Goal: Transaction & Acquisition: Book appointment/travel/reservation

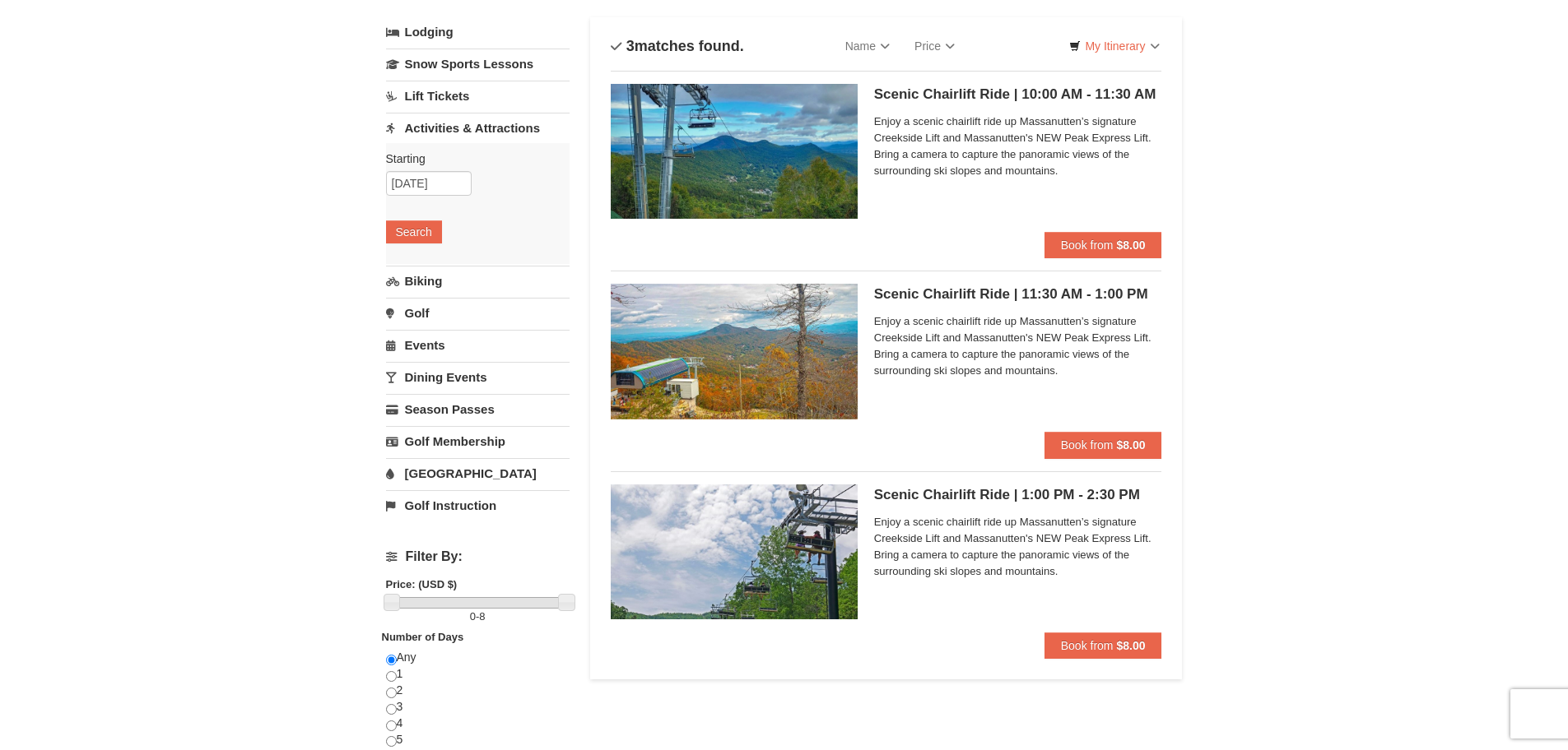
scroll to position [86, 0]
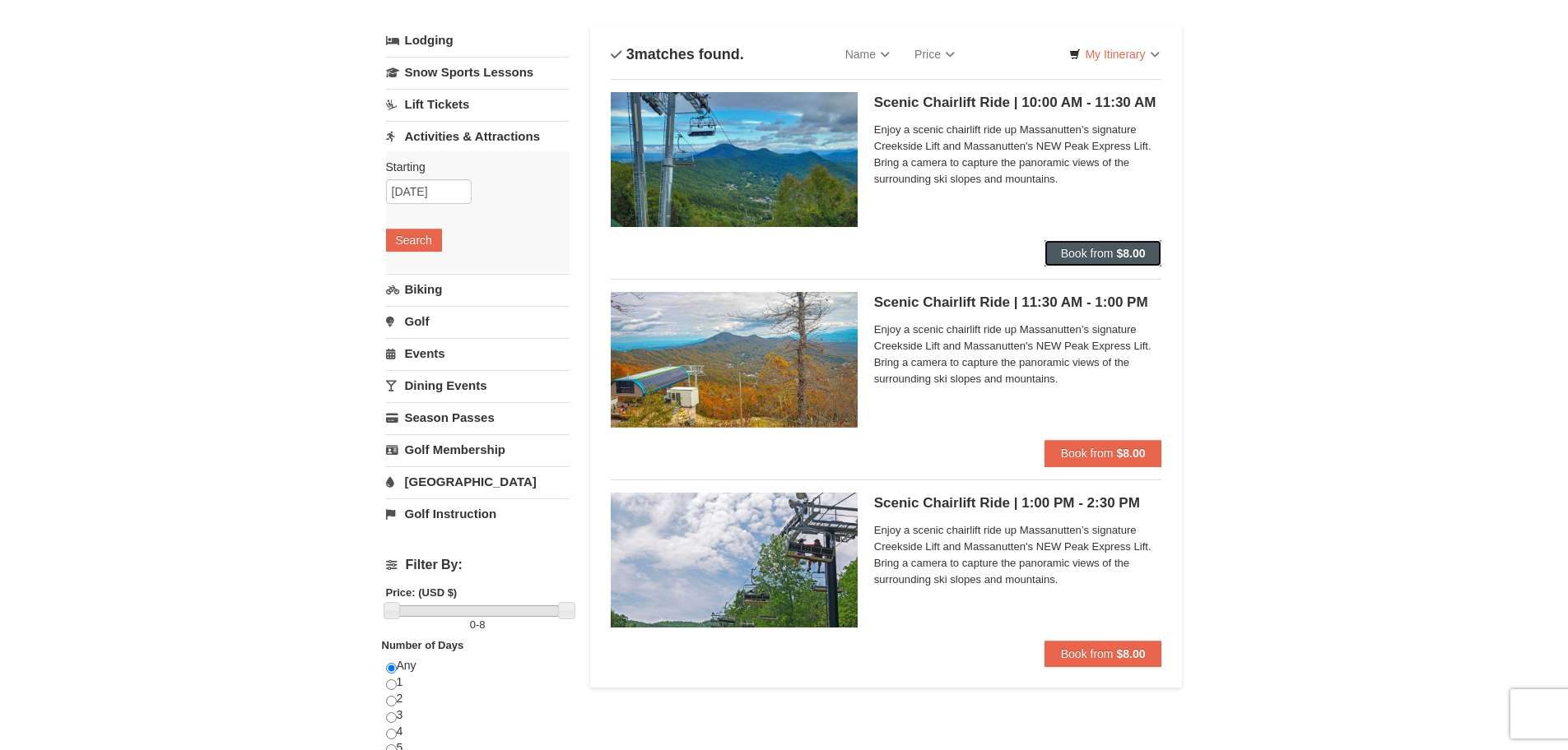
click at [1120, 258] on strong "$8.00" at bounding box center [1130, 253] width 28 height 13
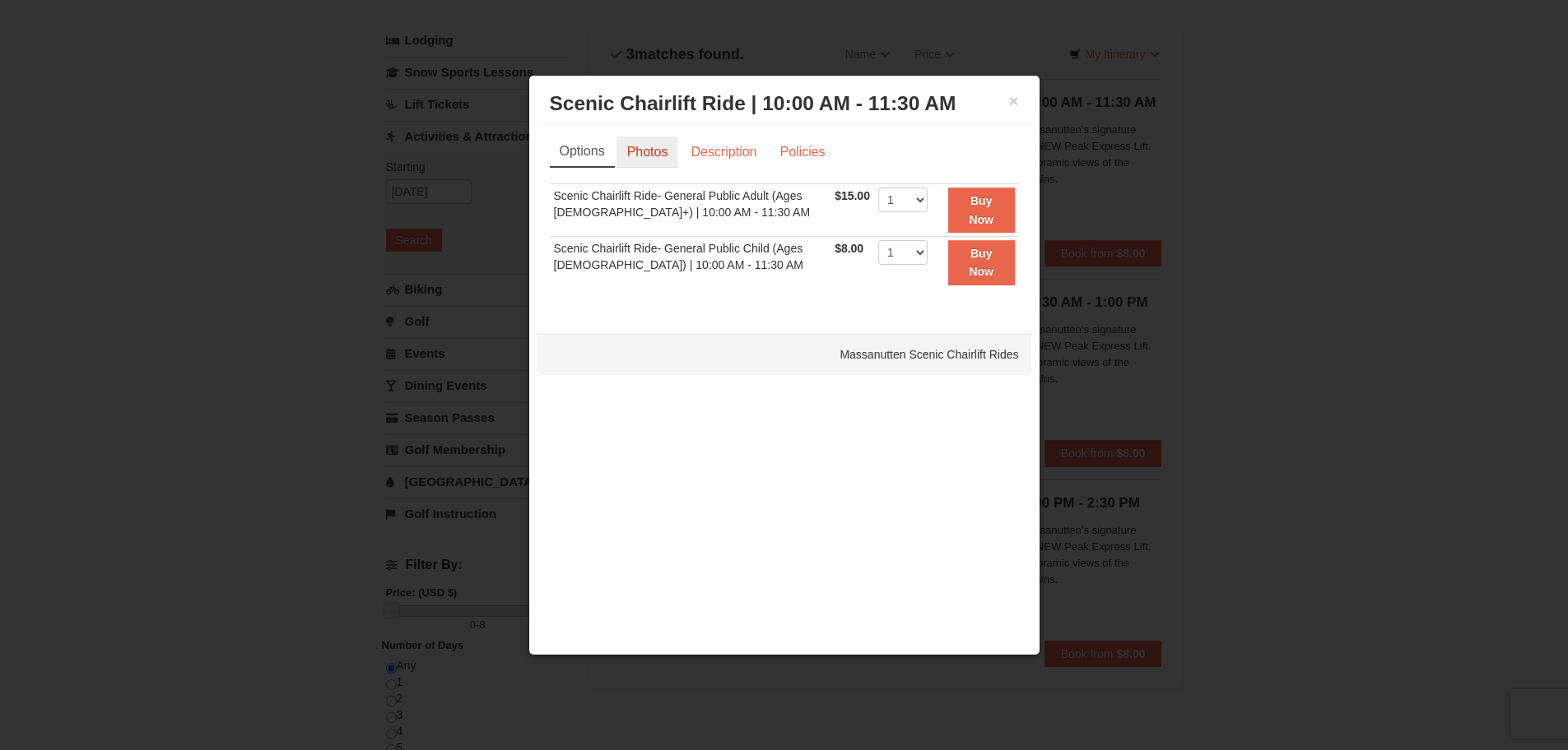
click at [644, 159] on link "Photos" at bounding box center [647, 152] width 62 height 31
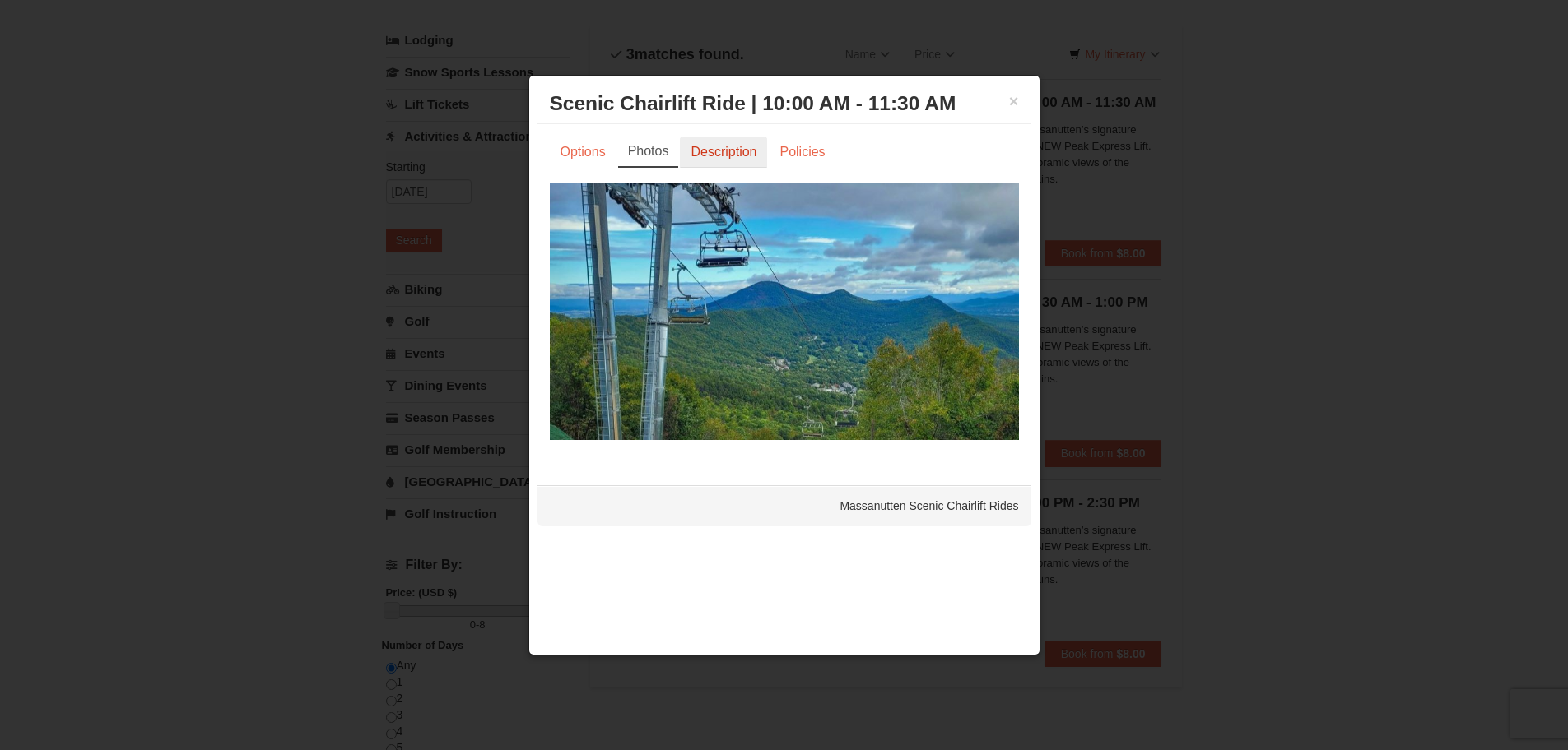
click at [706, 144] on link "Description" at bounding box center [723, 152] width 87 height 31
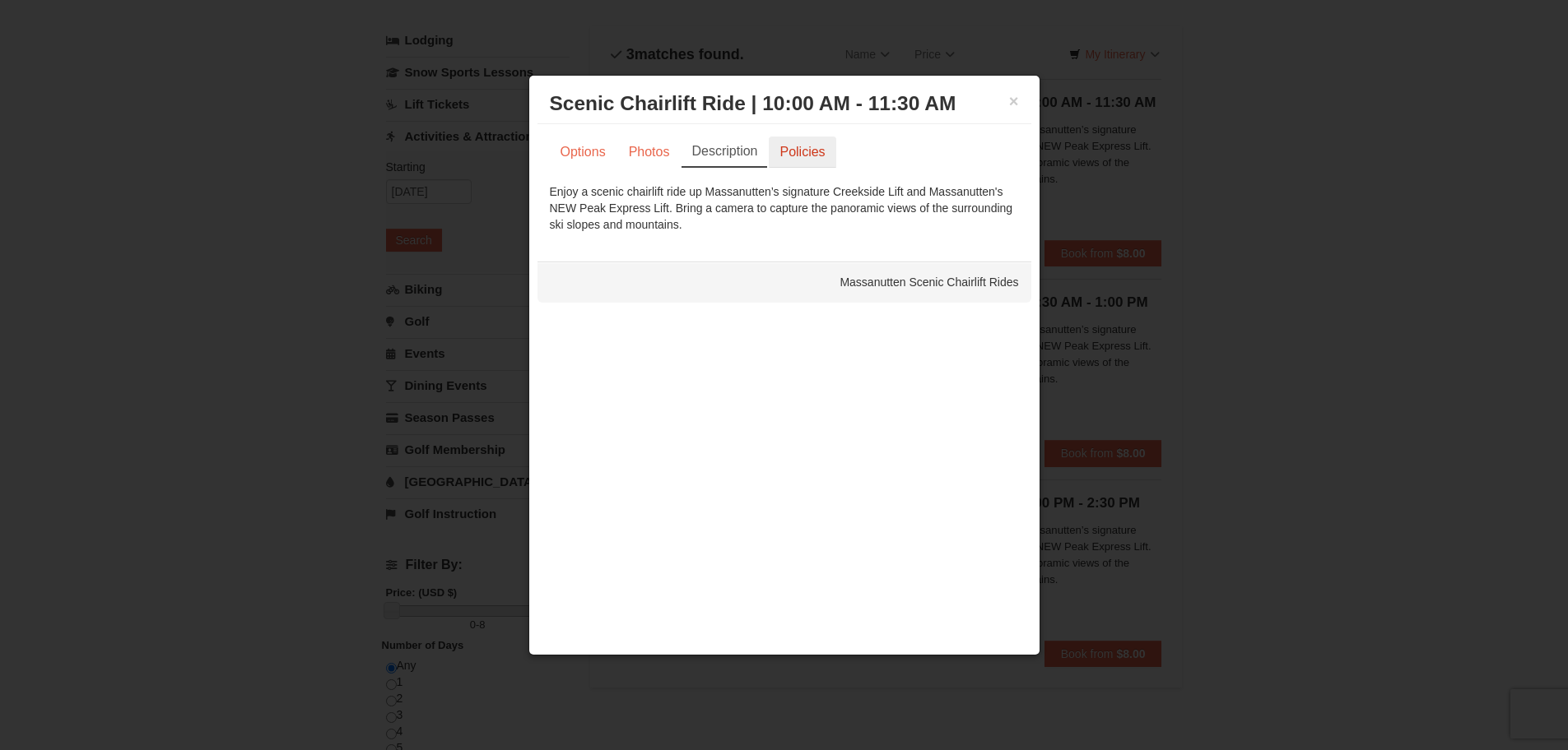
click at [831, 150] on link "Policies" at bounding box center [801, 152] width 67 height 31
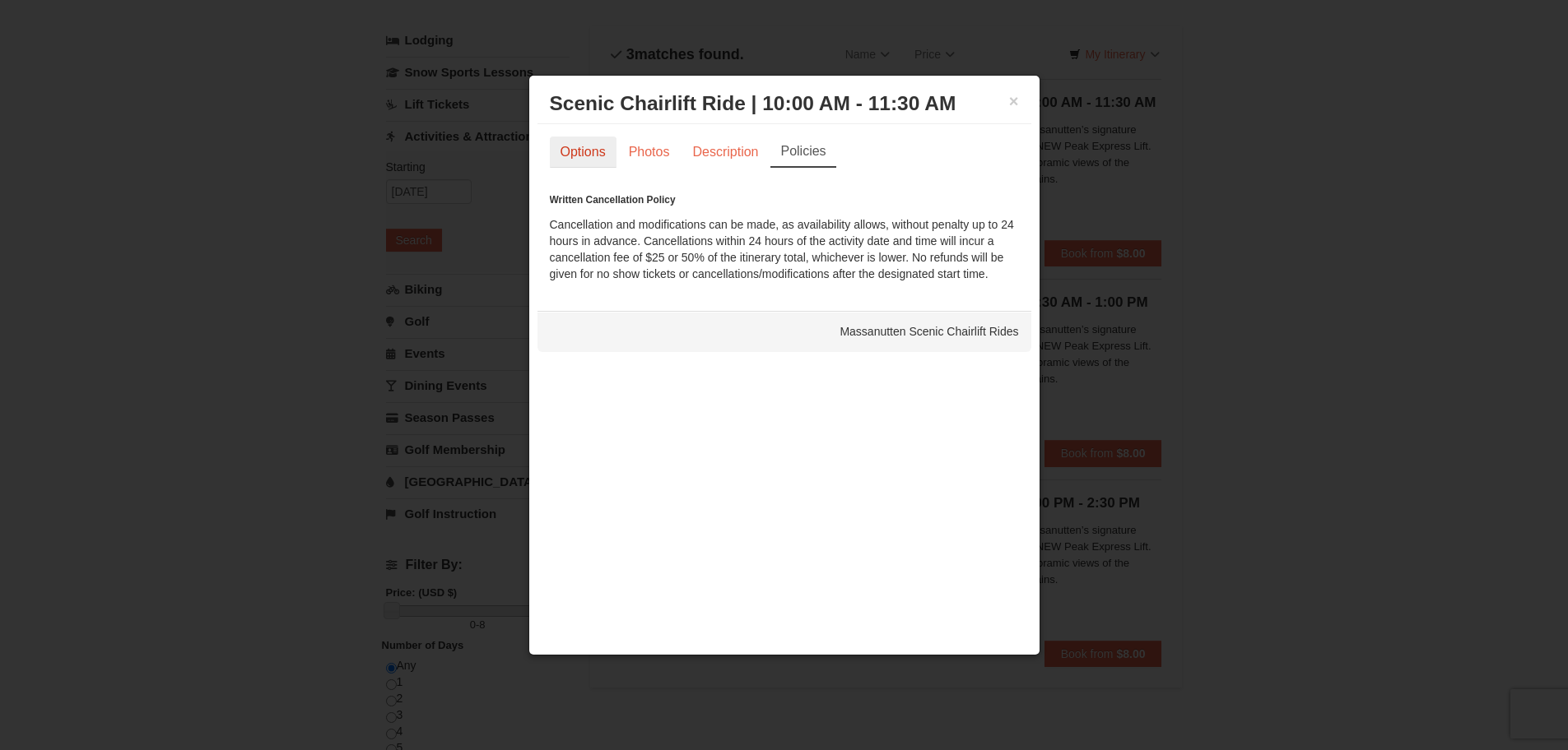
click at [559, 151] on link "Options" at bounding box center [583, 152] width 67 height 31
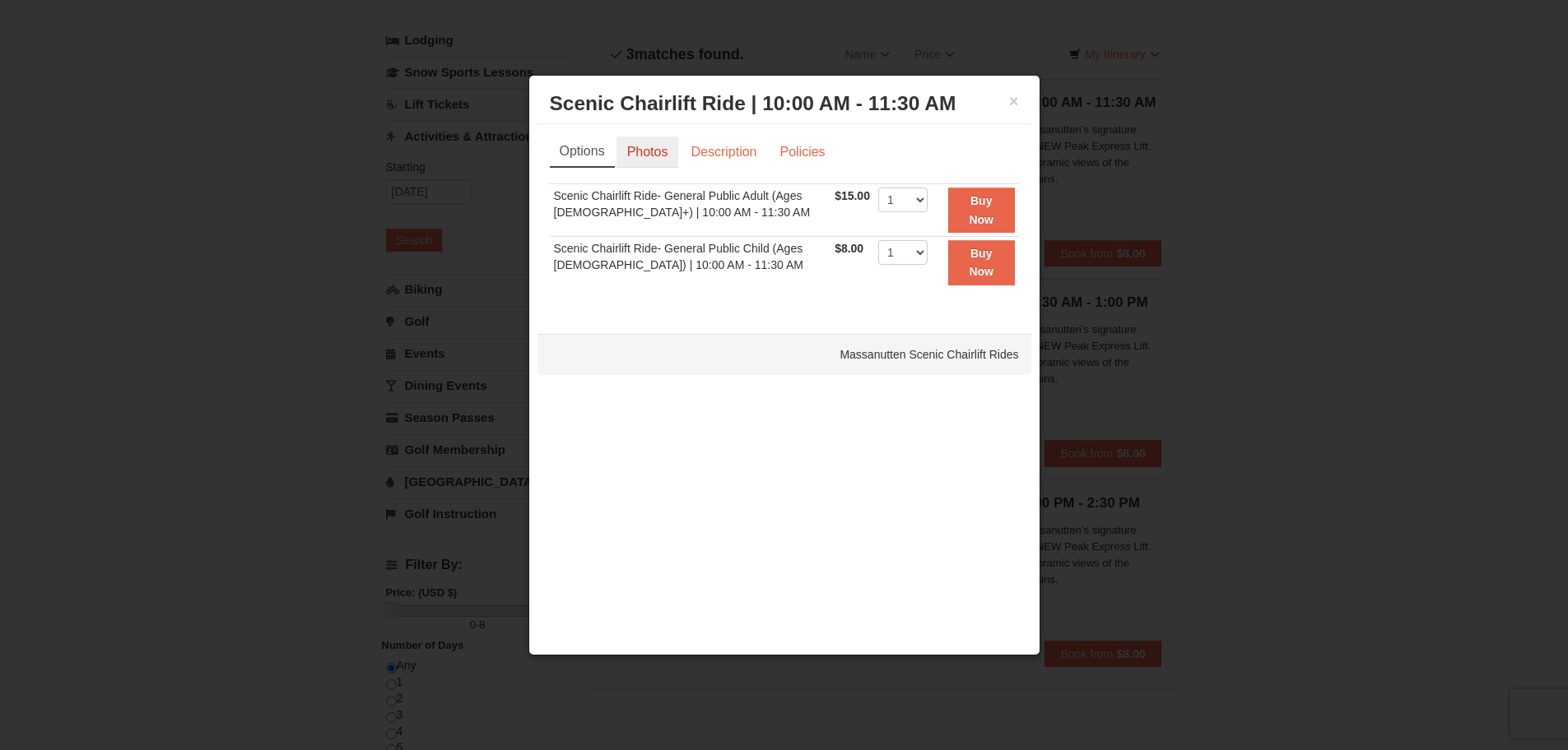
click at [646, 144] on link "Photos" at bounding box center [647, 152] width 62 height 31
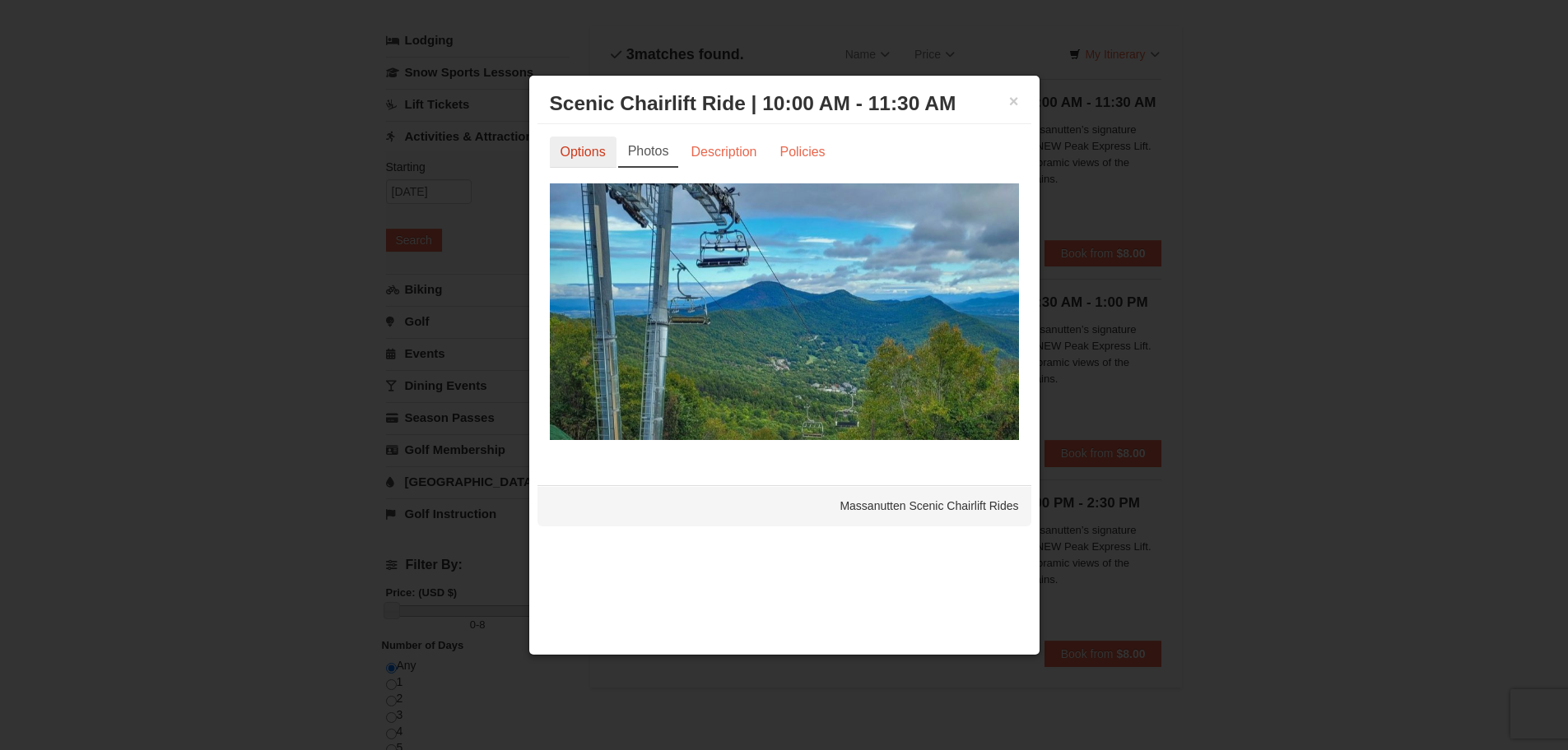
click at [571, 147] on link "Options" at bounding box center [583, 152] width 67 height 31
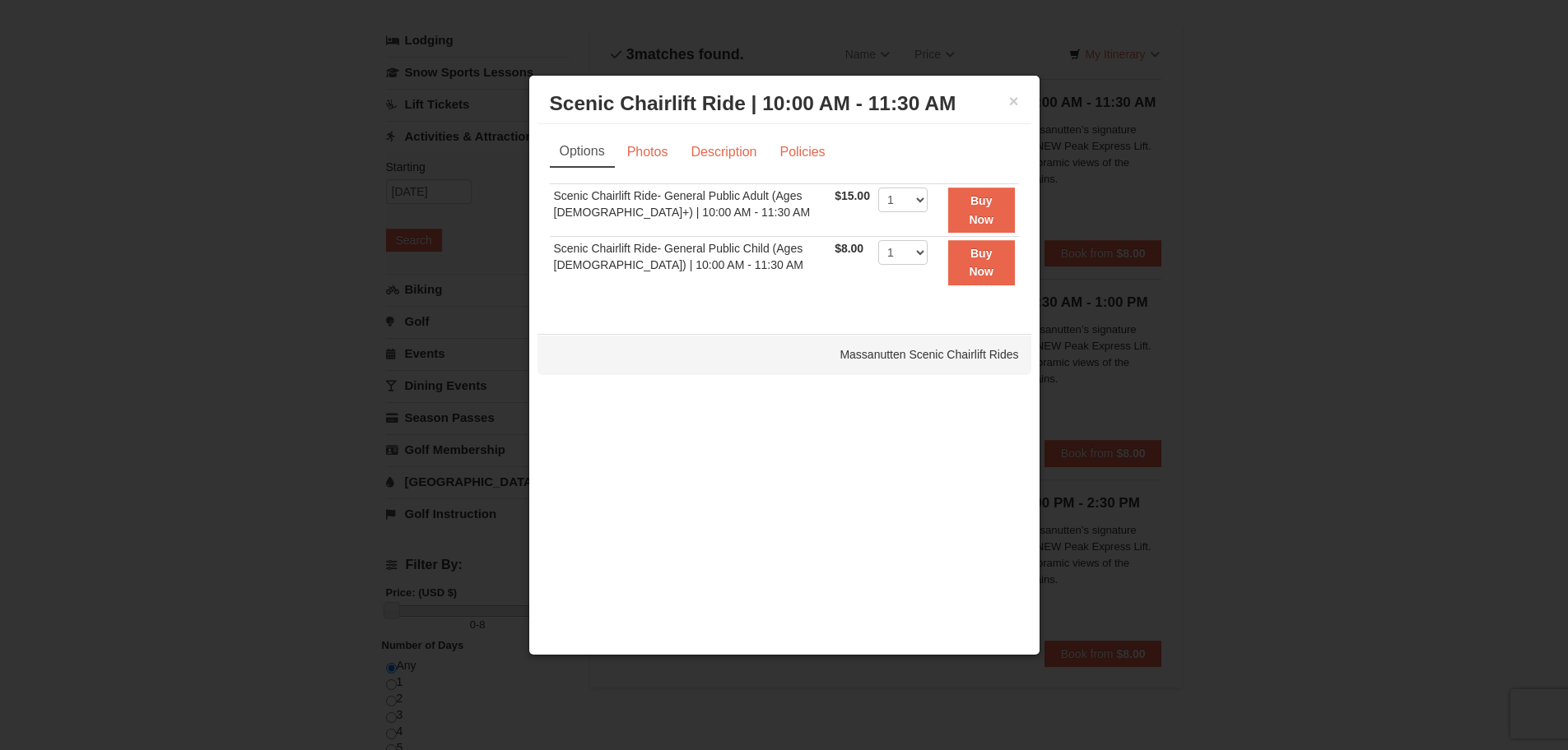
click at [1005, 104] on h3 "Scenic Chairlift Ride | 10:00 AM - 11:30 AM Massanutten Scenic Chairlift Rides" at bounding box center [784, 104] width 469 height 25
click at [1008, 105] on button "×" at bounding box center [1013, 100] width 9 height 16
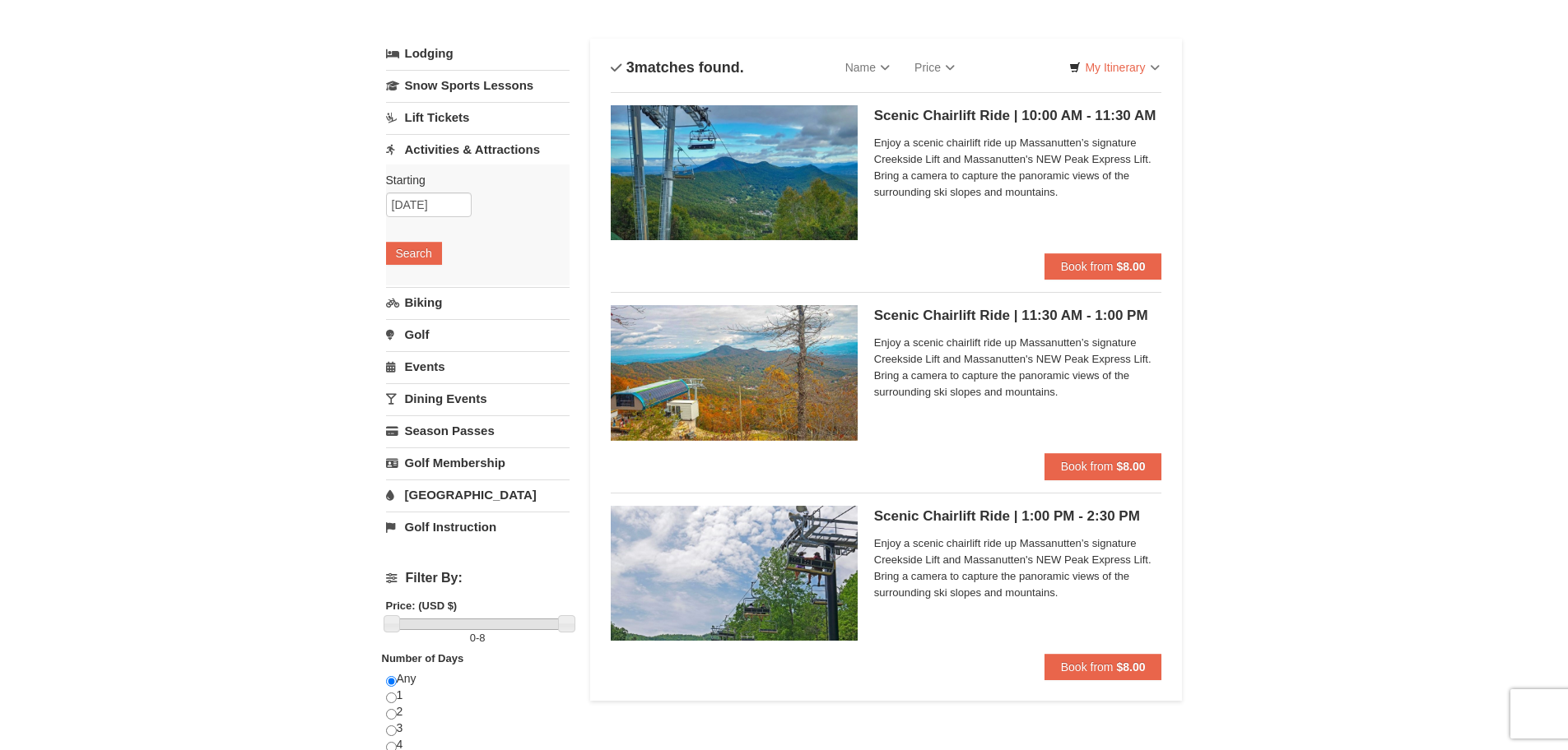
scroll to position [54, 0]
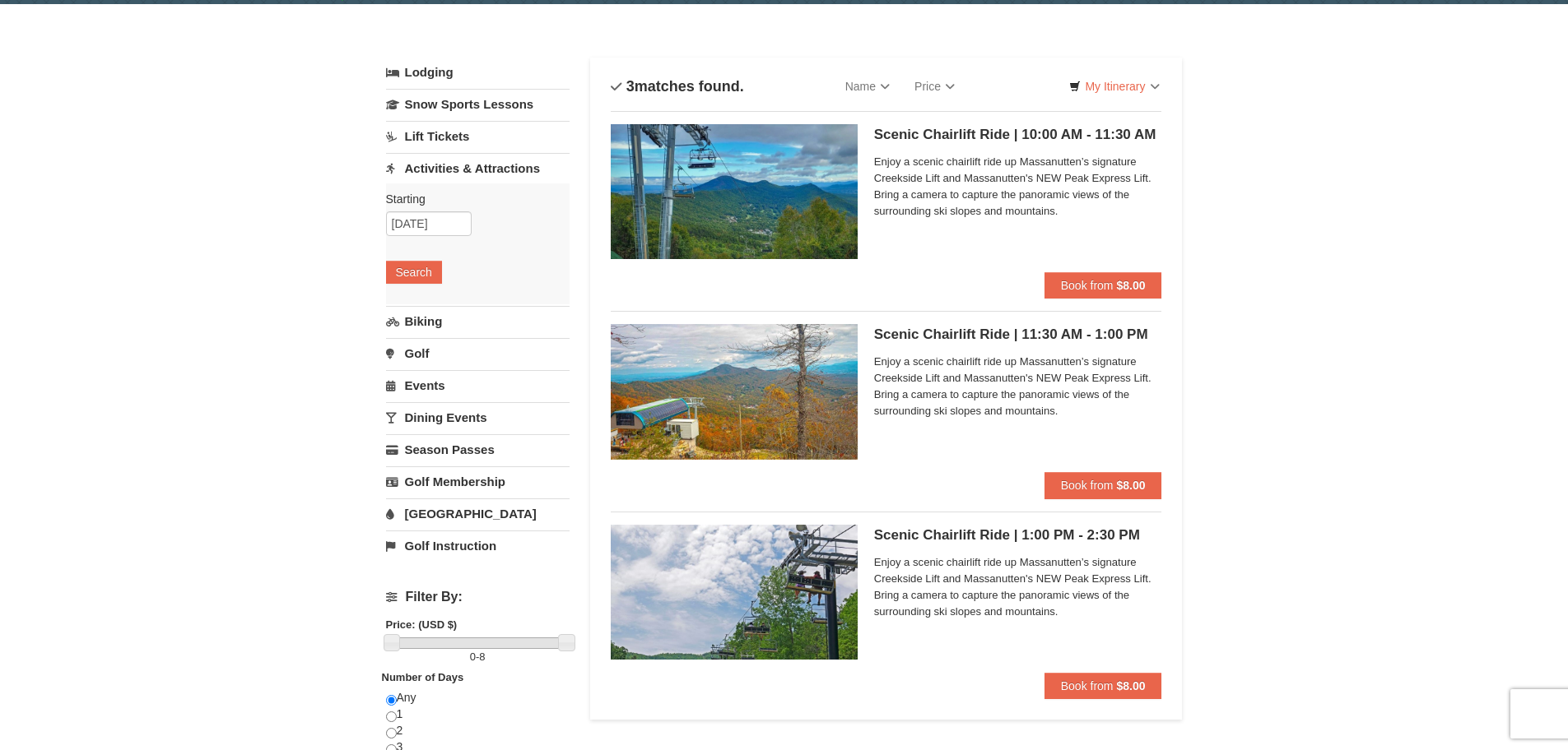
click at [1008, 145] on div "Scenic Chairlift Ride | 10:00 AM - 11:30 AM Massanutten Scenic Chairlift Rides …" at bounding box center [1018, 197] width 288 height 148
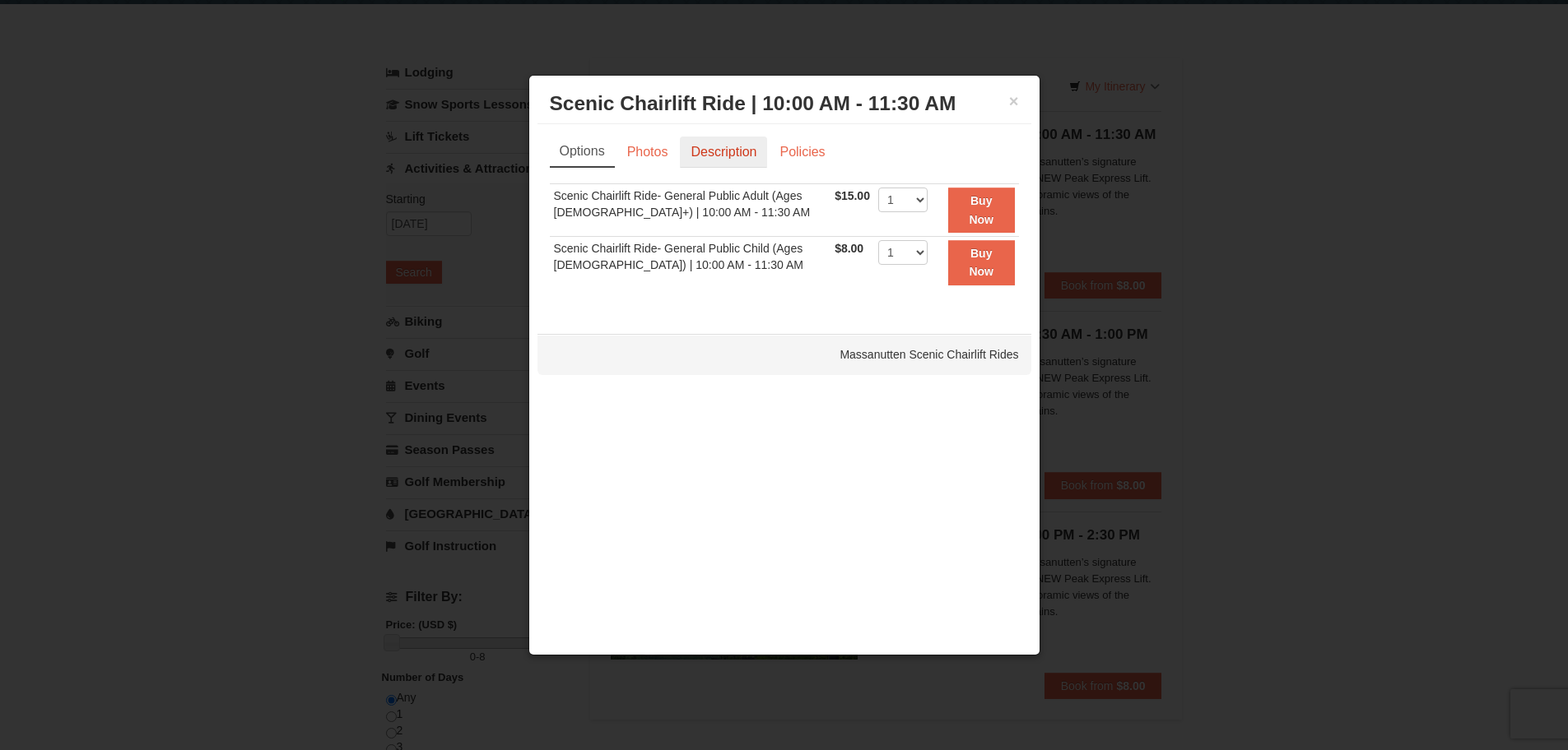
click at [714, 155] on link "Description" at bounding box center [723, 152] width 87 height 31
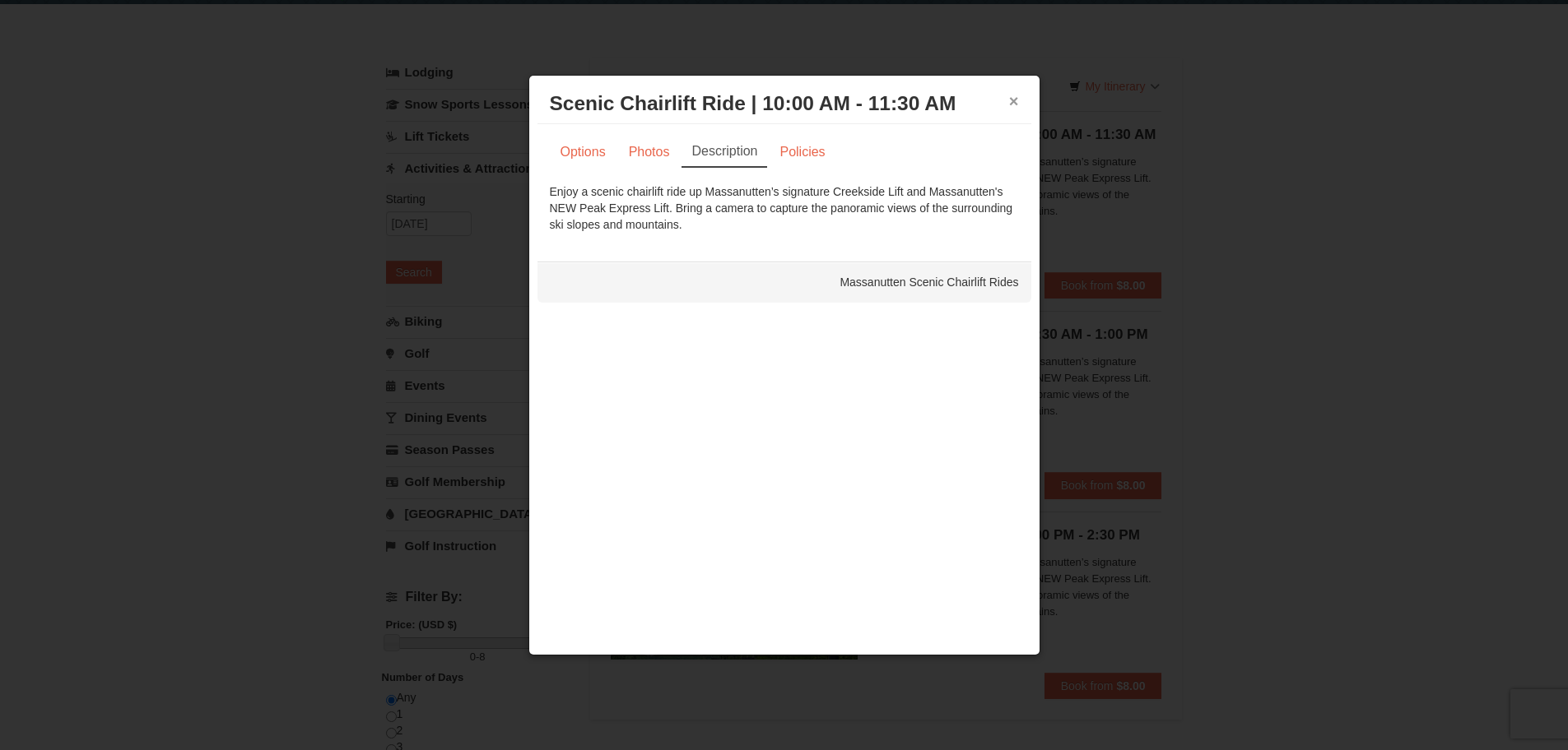
click at [1012, 106] on button "×" at bounding box center [1013, 100] width 9 height 16
